Goal: Information Seeking & Learning: Learn about a topic

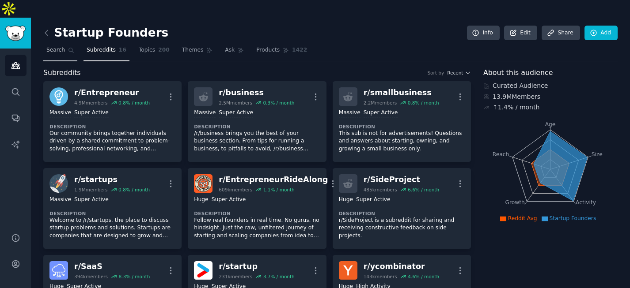
click at [62, 46] on span "Search" at bounding box center [55, 50] width 19 height 8
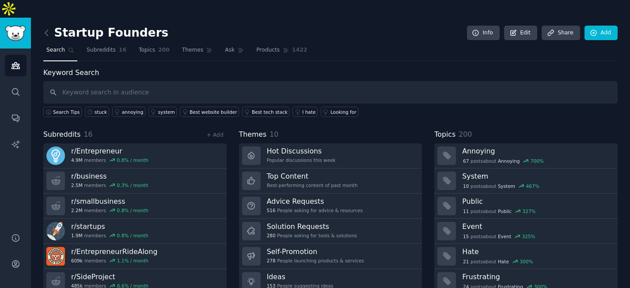
click at [125, 81] on input "text" at bounding box center [330, 92] width 574 height 23
click at [130, 81] on input "text" at bounding box center [330, 92] width 574 height 23
paste input "clarity/burnout/startups"
type input "clarity/burnout/startups"
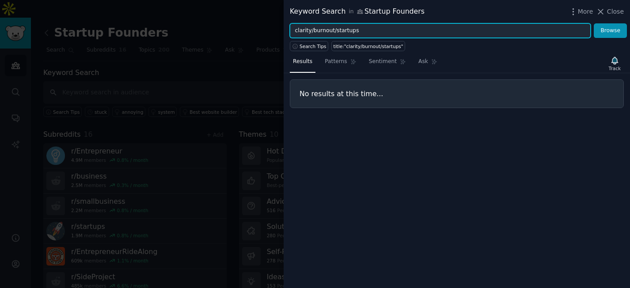
click at [334, 30] on input "clarity/burnout/startups" at bounding box center [440, 30] width 301 height 15
click at [310, 30] on input "clarity/burnout startups" at bounding box center [440, 30] width 301 height 15
click at [594, 23] on button "Browse" at bounding box center [610, 30] width 33 height 15
drag, startPoint x: 364, startPoint y: 33, endPoint x: 312, endPoint y: 30, distance: 51.3
click at [312, 30] on input "clarity burnout startups" at bounding box center [440, 30] width 301 height 15
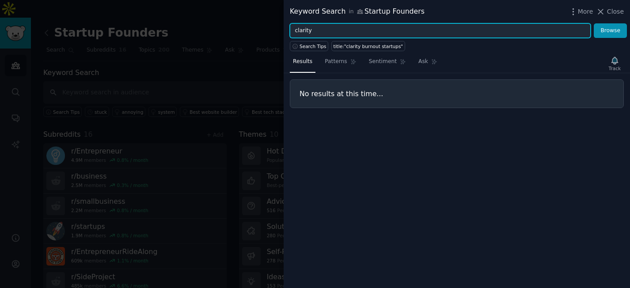
type input "clarity"
click at [594, 23] on button "Browse" at bounding box center [610, 30] width 33 height 15
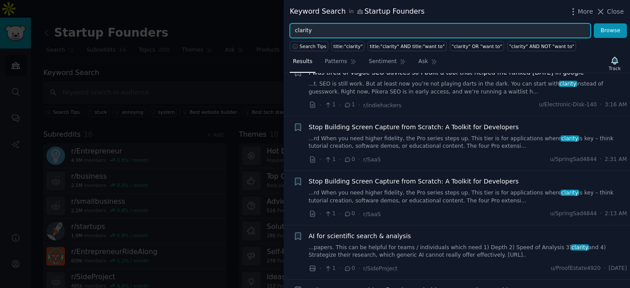
scroll to position [180, 0]
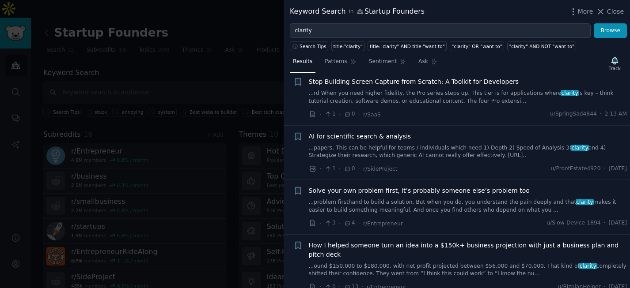
click at [447, 205] on link "...problem firsthand to build a solution. But when you do, you understand the p…" at bounding box center [468, 206] width 318 height 15
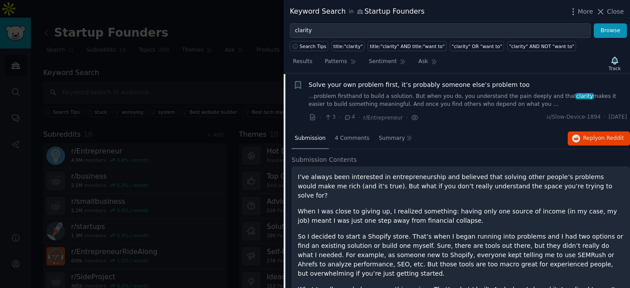
scroll to position [287, 0]
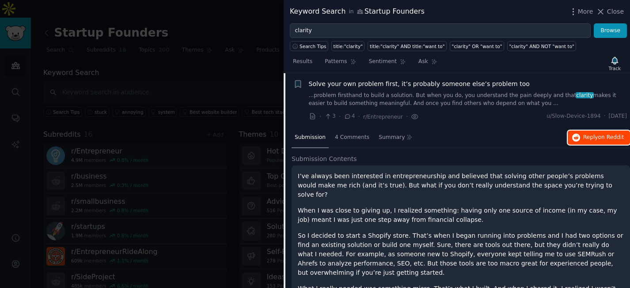
click at [593, 141] on span "Reply on Reddit" at bounding box center [603, 138] width 41 height 8
